Goal: Entertainment & Leisure: Browse casually

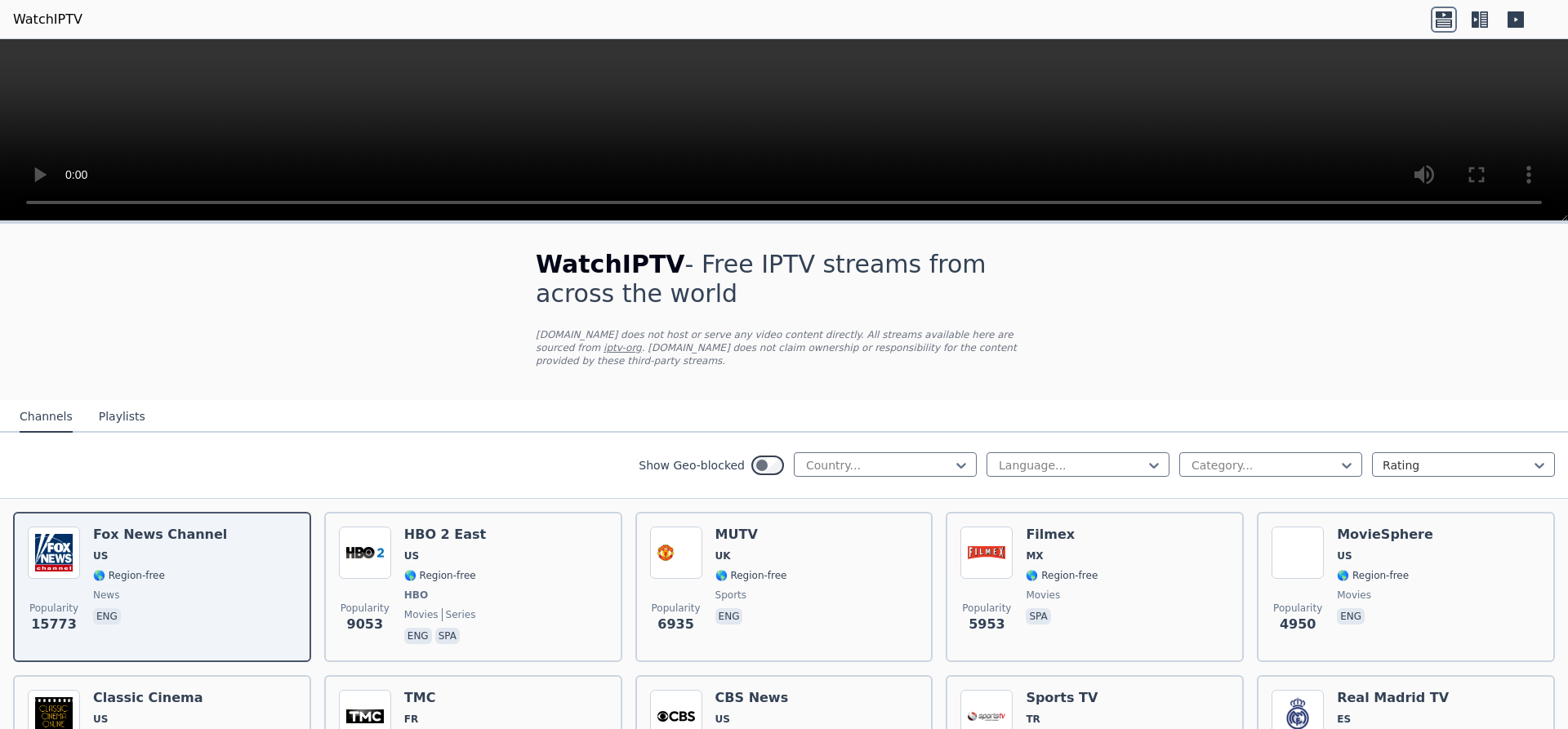
click at [856, 457] on div at bounding box center [878, 465] width 148 height 16
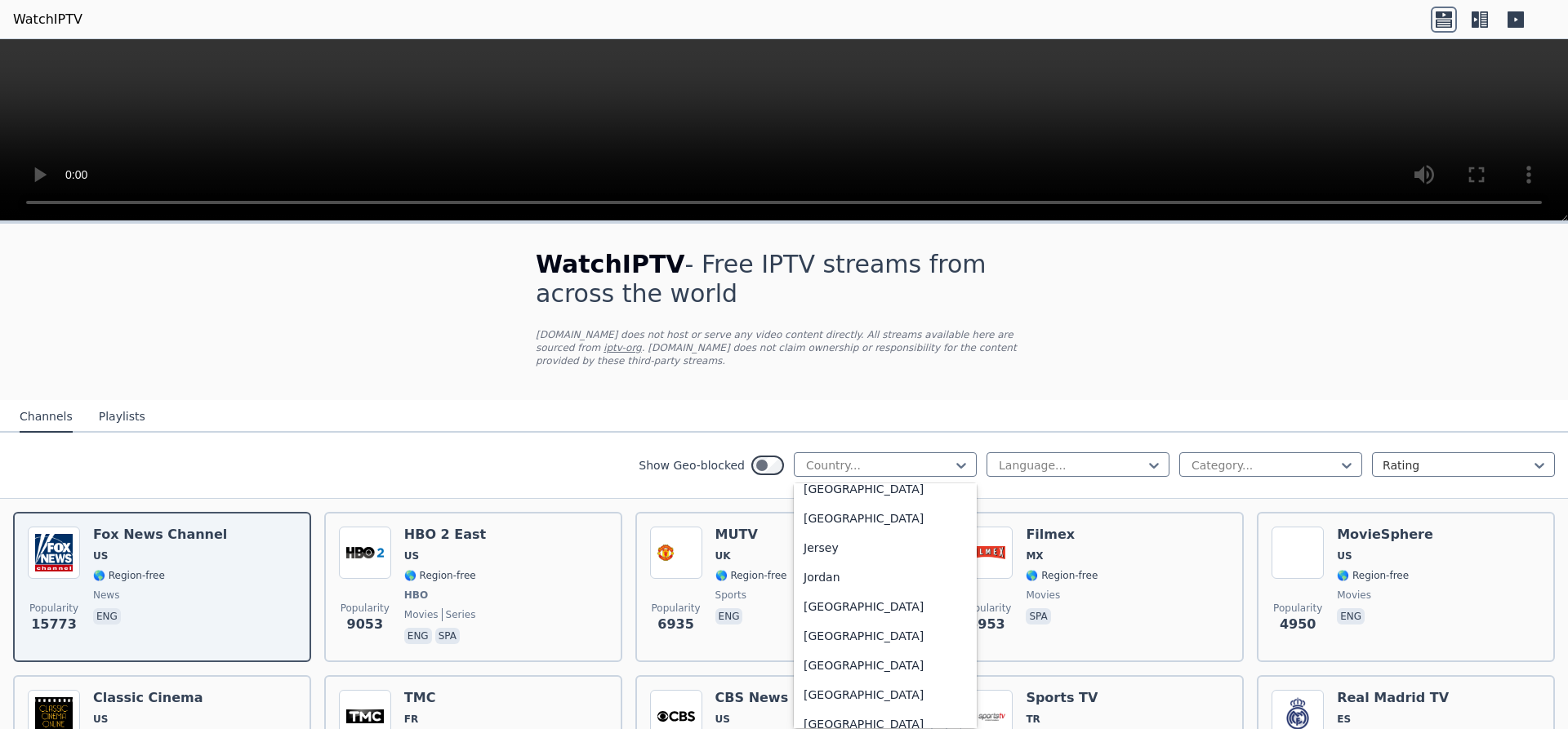
scroll to position [2674, 0]
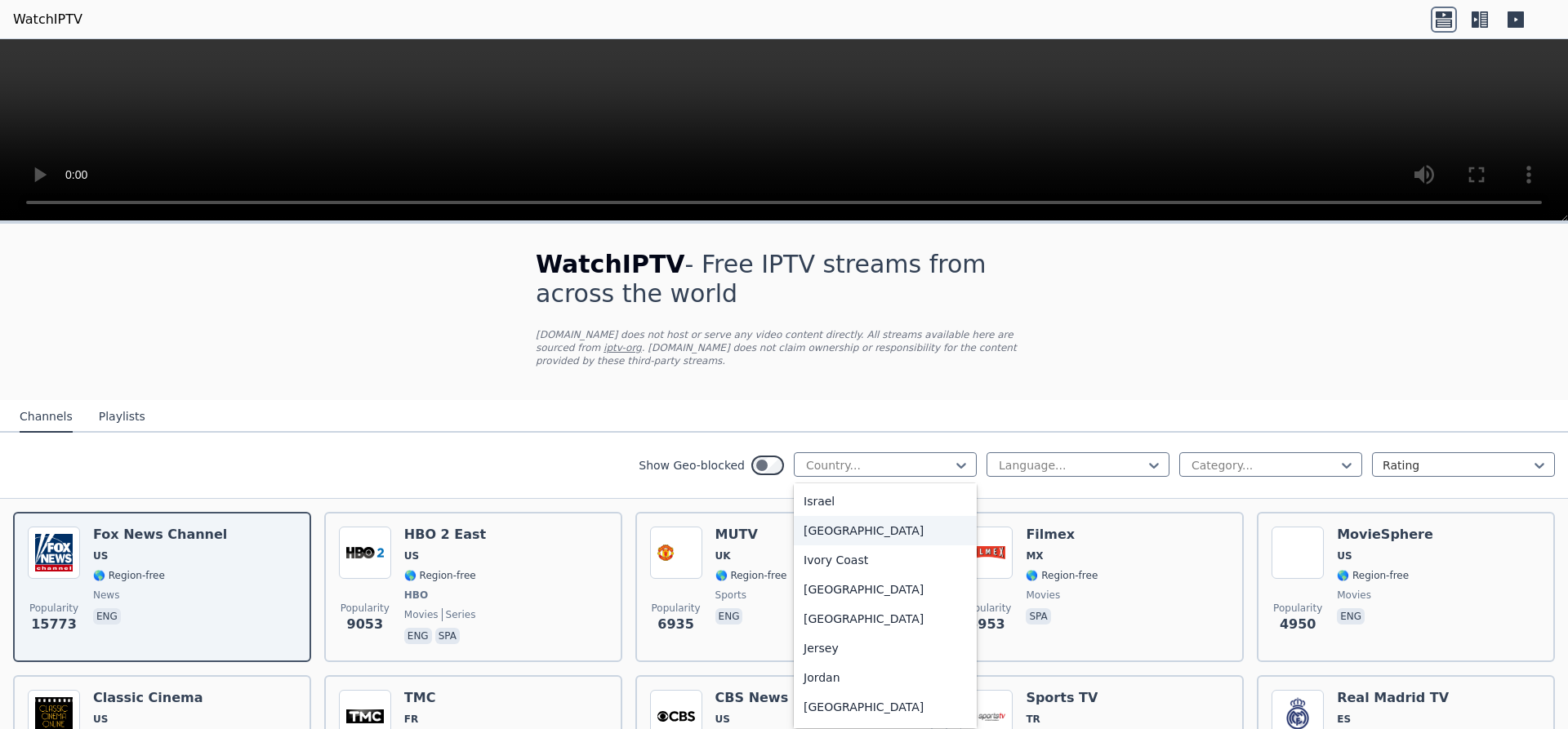
click at [858, 534] on div "[GEOGRAPHIC_DATA]" at bounding box center [885, 531] width 183 height 29
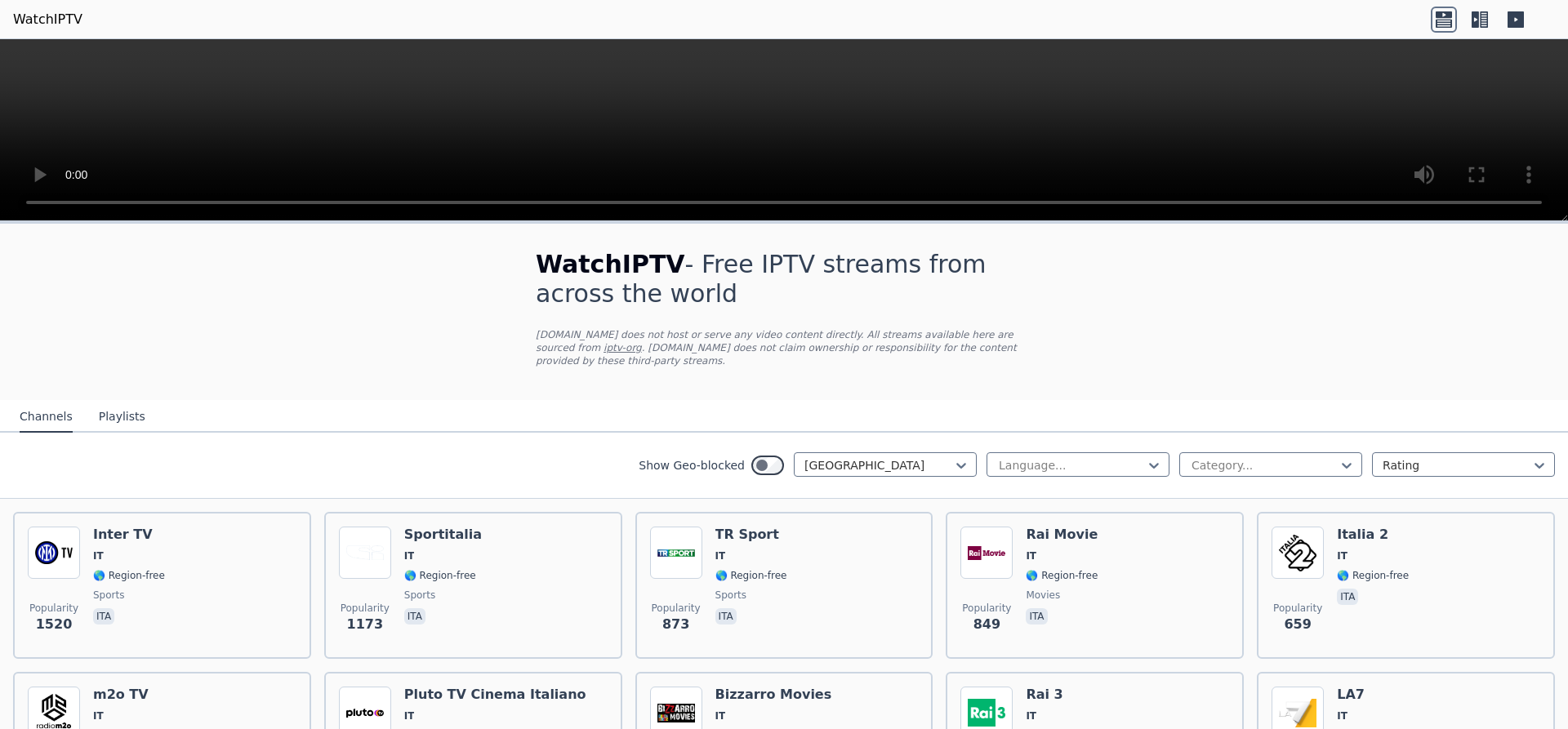
click at [113, 407] on button "Playlists" at bounding box center [122, 417] width 46 height 31
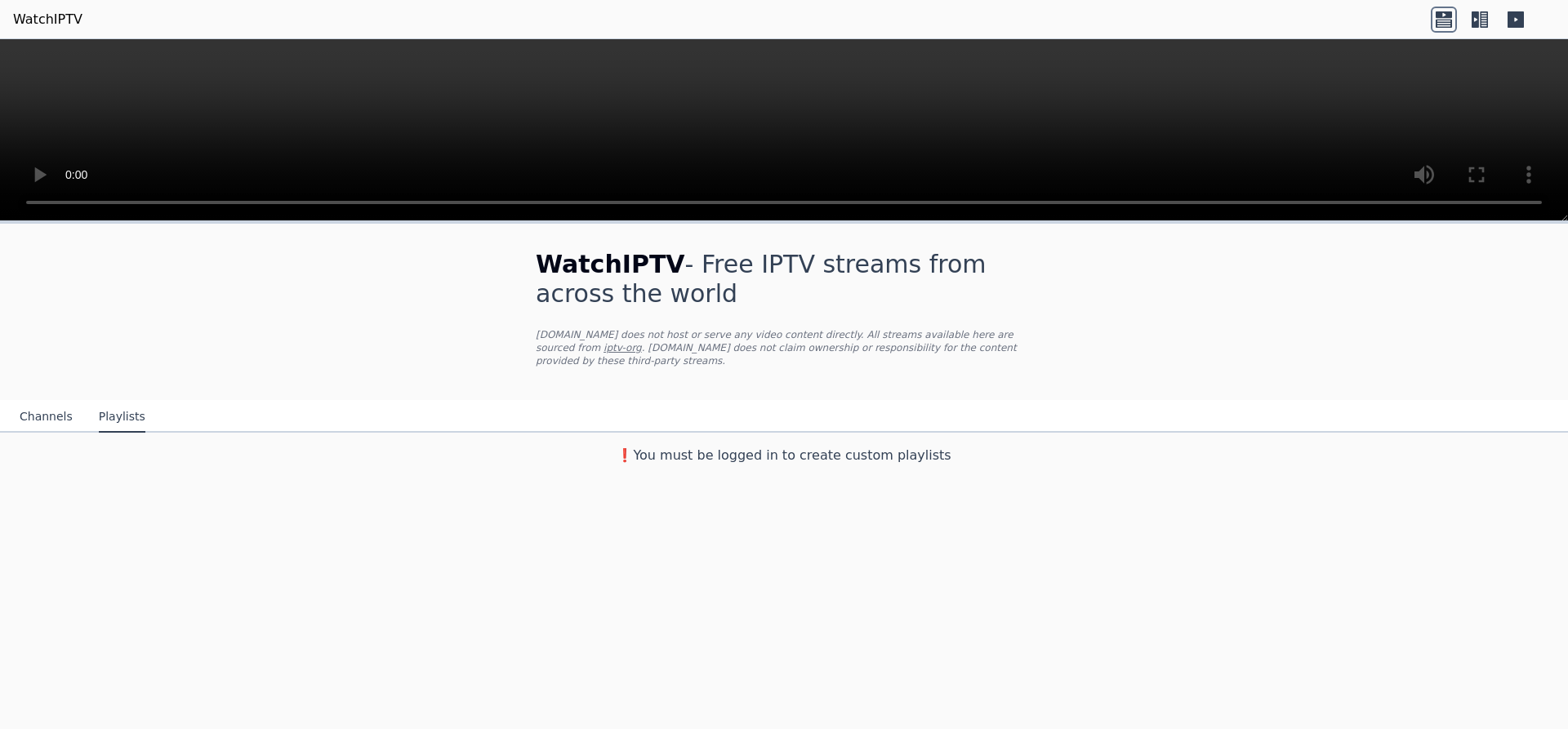
click at [450, 512] on div "WatchIPTV - Free IPTV streams from across the world [DOMAIN_NAME] does not host…" at bounding box center [784, 474] width 1568 height 507
click at [743, 447] on h3 "❗️You must be logged in to create custom playlists" at bounding box center [784, 455] width 549 height 19
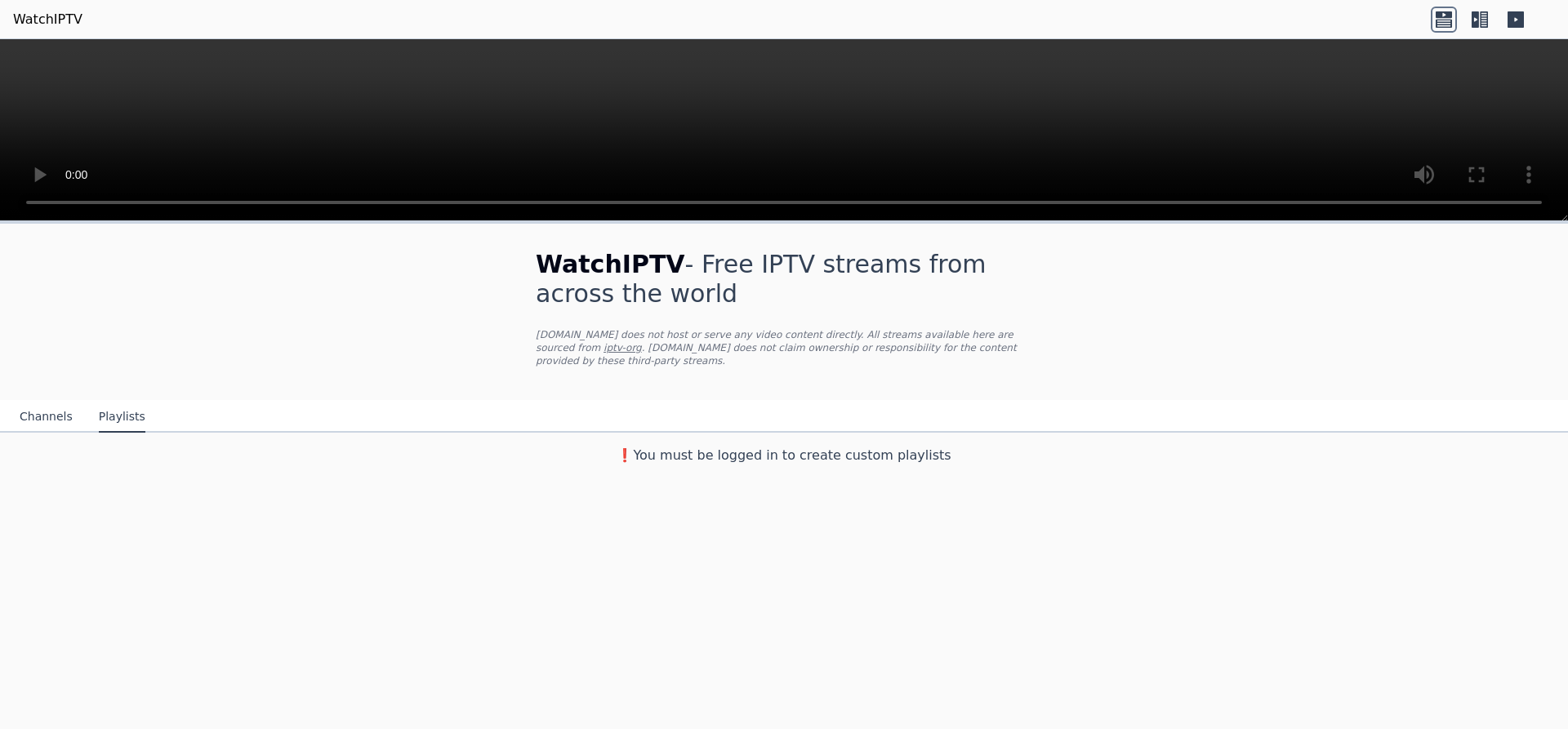
click at [133, 547] on div "WatchIPTV - Free IPTV streams from across the world [DOMAIN_NAME] does not host…" at bounding box center [784, 474] width 1568 height 507
click at [35, 402] on button "Channels" at bounding box center [46, 417] width 53 height 31
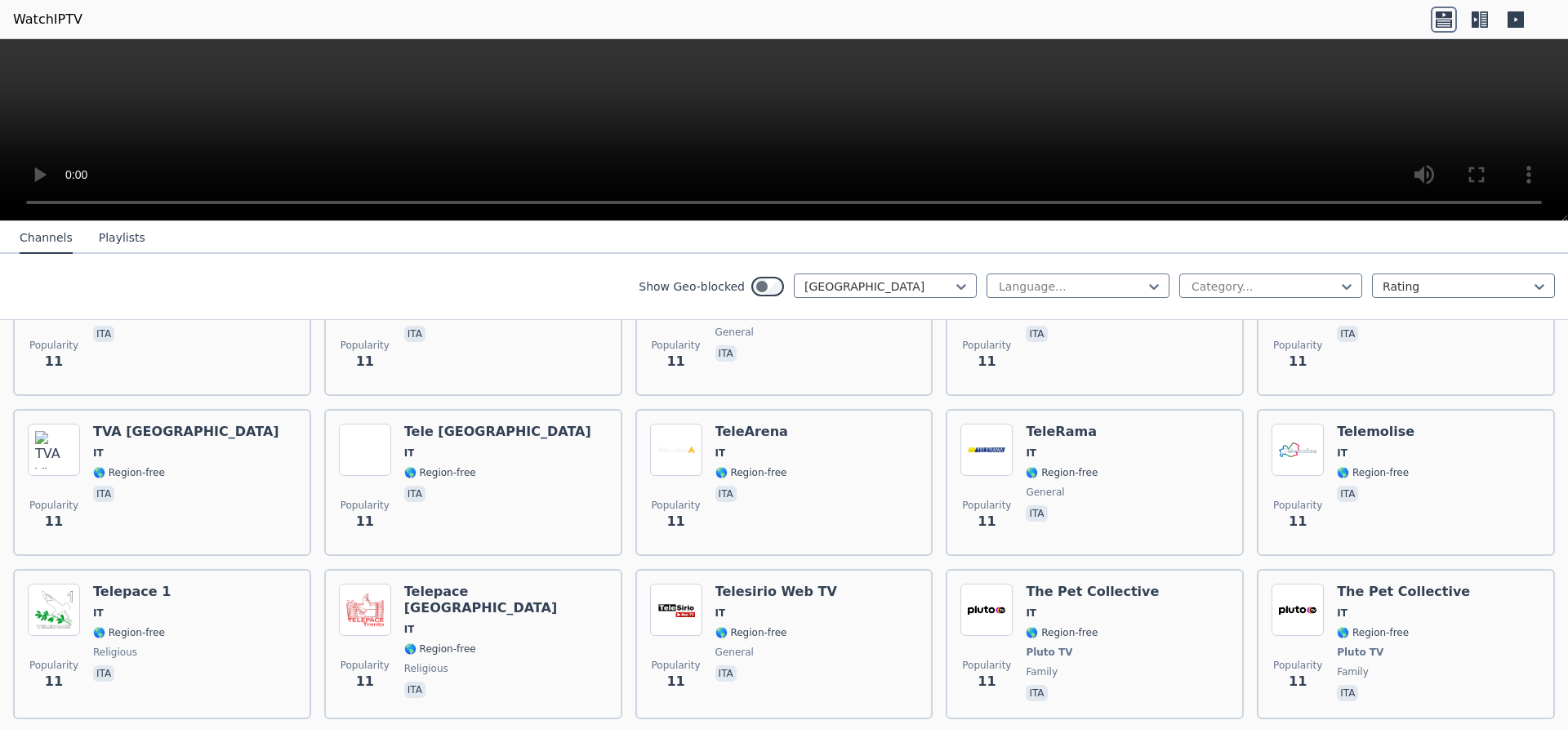
scroll to position [7270, 0]
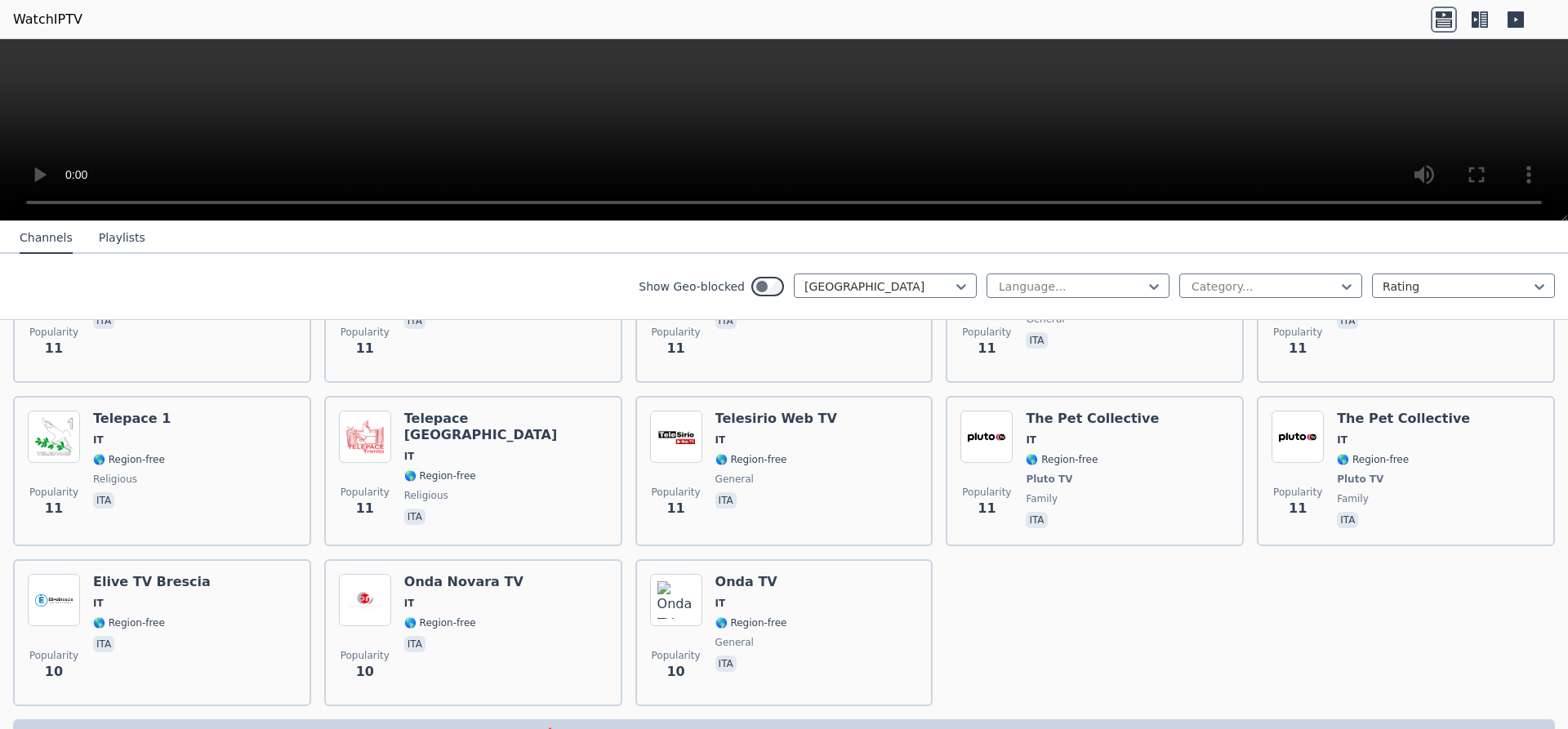
click at [39, 17] on link "WatchIPTV" at bounding box center [47, 19] width 70 height 19
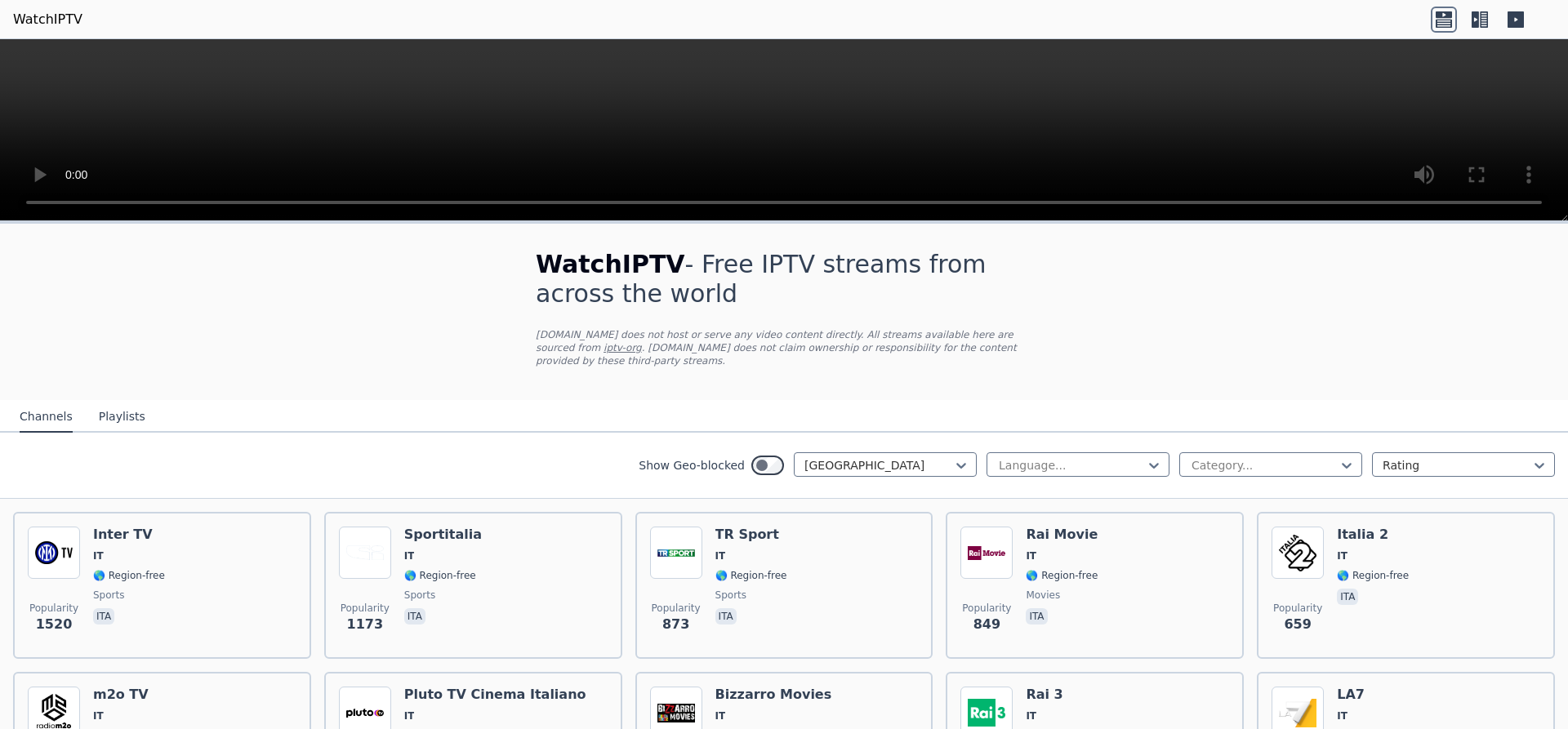
click at [39, 17] on link "WatchIPTV" at bounding box center [47, 19] width 70 height 19
